Goal: Find specific page/section: Find specific page/section

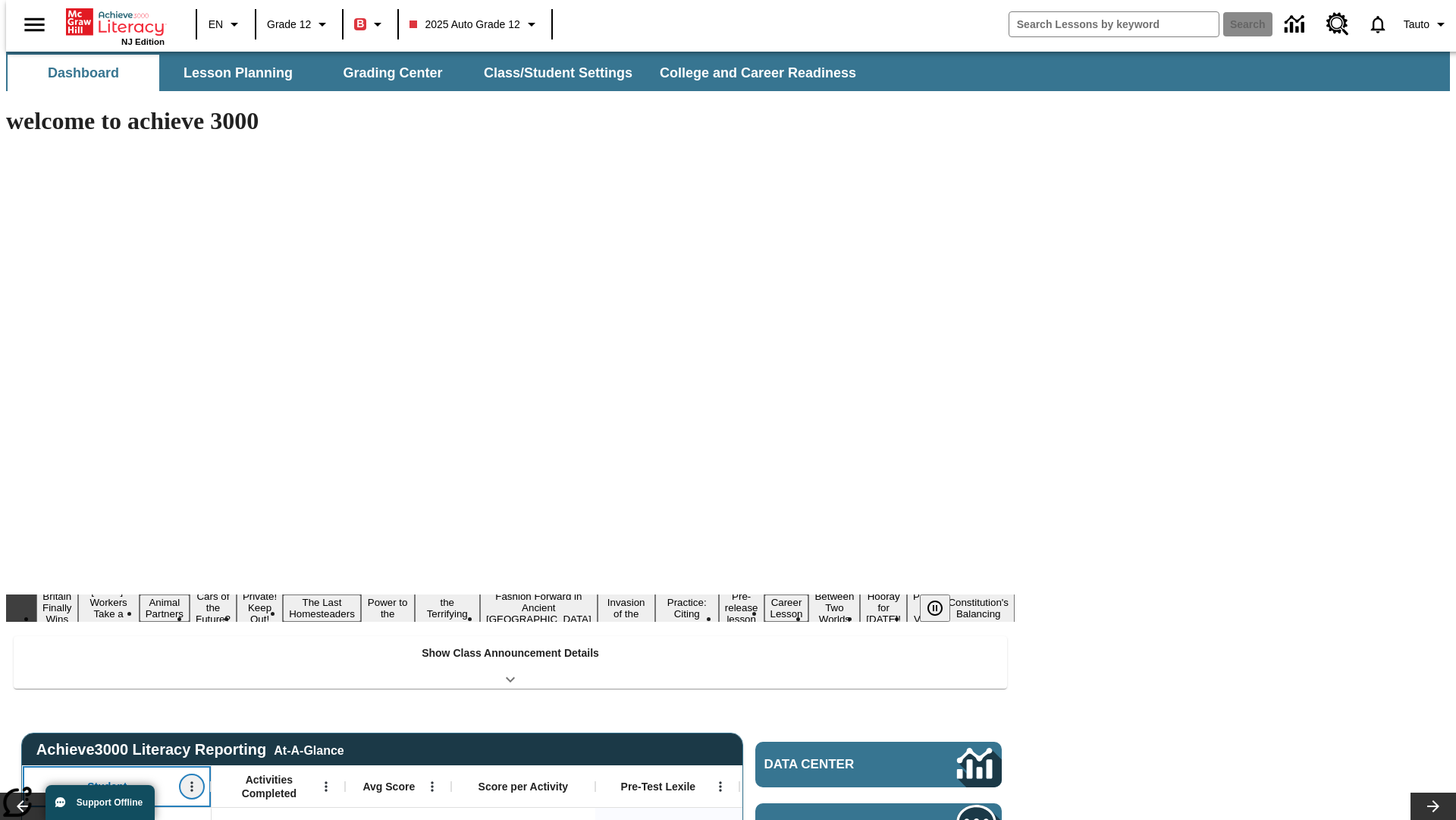
click at [190, 781] on icon "Open Menu" at bounding box center [191, 786] width 2 height 9
click at [28, 535] on icon at bounding box center [28, 535] width 9 height 9
click at [190, 781] on icon "Student, Open Menu," at bounding box center [191, 786] width 2 height 9
click at [28, 535] on icon at bounding box center [28, 535] width 9 height 9
click at [324, 781] on icon "Open Menu" at bounding box center [325, 786] width 2 height 9
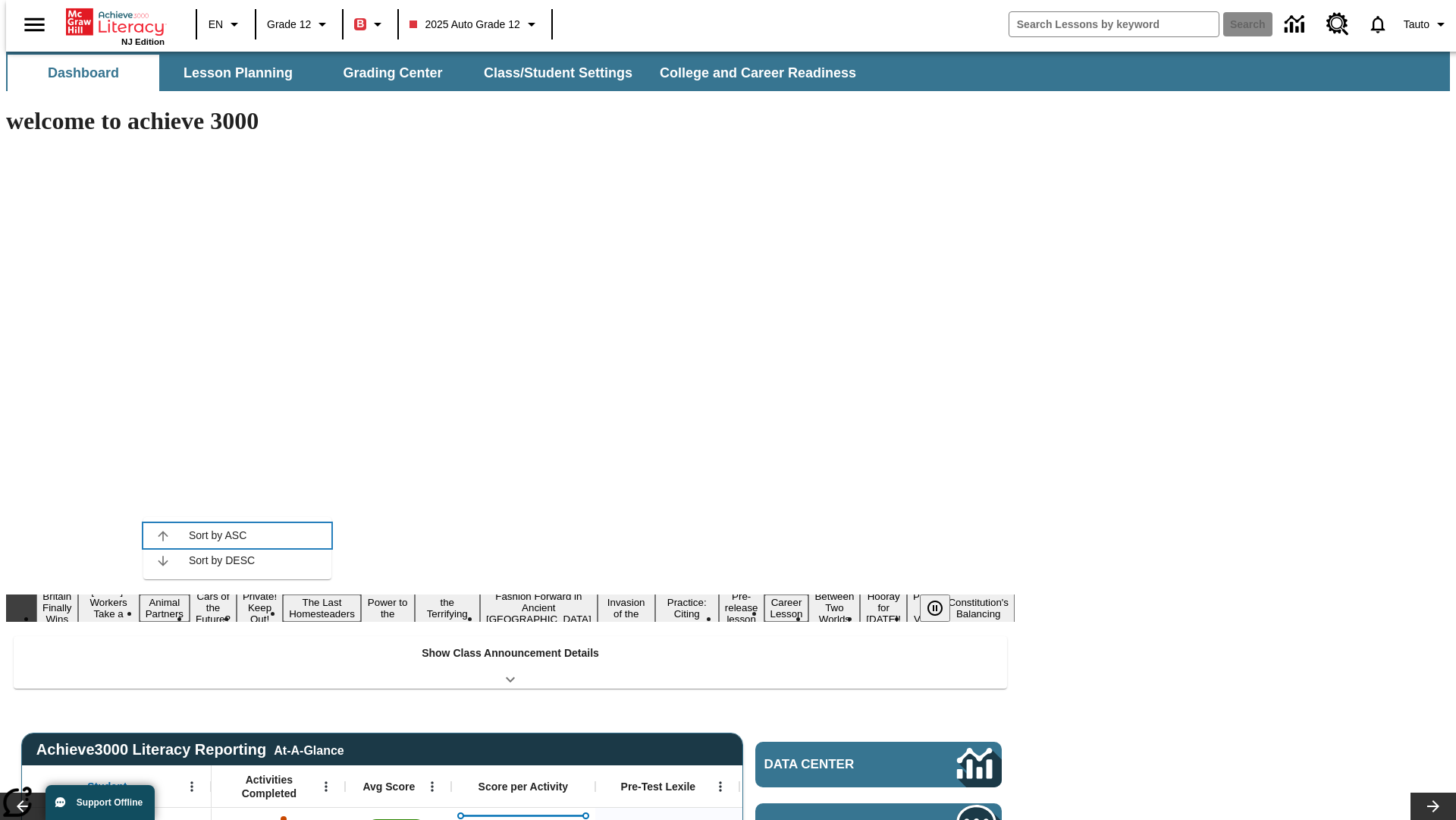
click at [164, 535] on icon at bounding box center [163, 535] width 9 height 9
click at [324, 781] on icon "Activities Completed, Open Menu," at bounding box center [325, 786] width 2 height 9
